Goal: Task Accomplishment & Management: Use online tool/utility

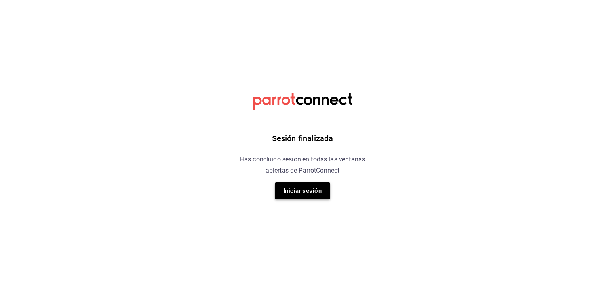
click at [292, 190] on button "Iniciar sesión" at bounding box center [302, 191] width 55 height 17
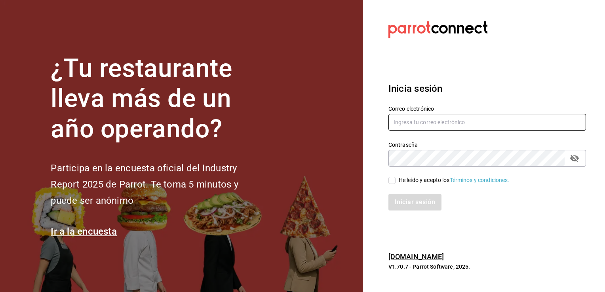
type input "[EMAIL_ADDRESS][DOMAIN_NAME]"
click at [392, 184] on label "He leído y acepto los Términos y condiciones." at bounding box center [449, 180] width 121 height 8
click at [392, 184] on input "He leído y acepto los Términos y condiciones." at bounding box center [392, 180] width 7 height 7
checkbox input "true"
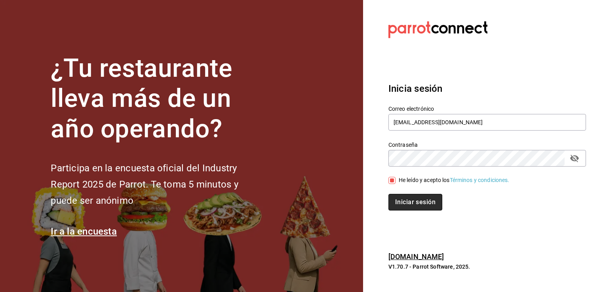
click at [414, 203] on button "Iniciar sesión" at bounding box center [416, 202] width 54 height 17
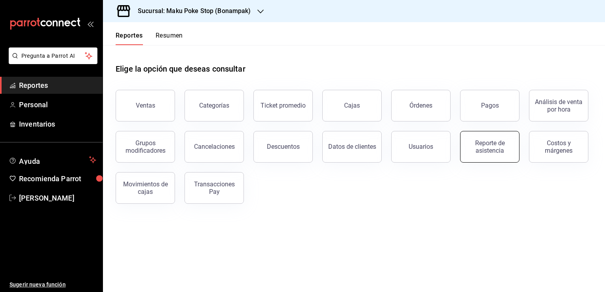
click at [485, 153] on div "Reporte de asistencia" at bounding box center [490, 146] width 49 height 15
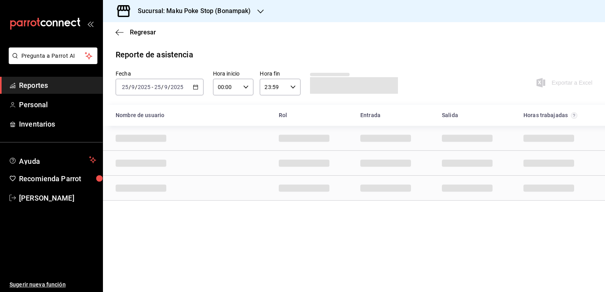
click at [193, 88] on \(Stroke\) "button" at bounding box center [195, 87] width 5 height 4
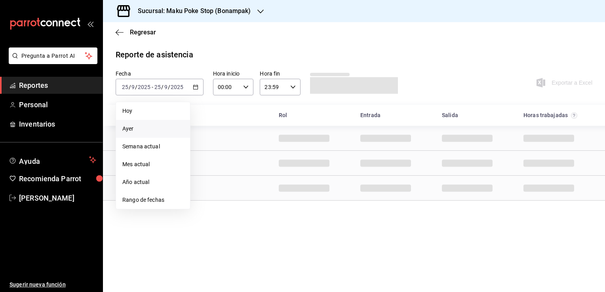
click at [142, 132] on span "Ayer" at bounding box center [152, 129] width 61 height 8
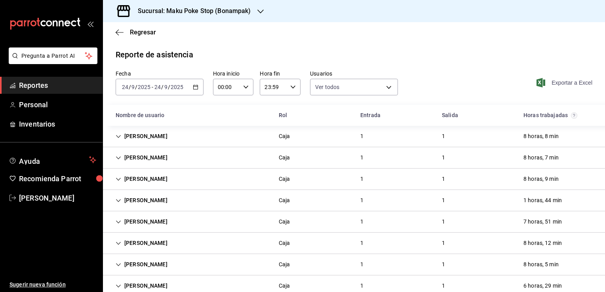
click at [548, 82] on span "Exportar a Excel" at bounding box center [565, 83] width 54 height 10
